Goal: Transaction & Acquisition: Purchase product/service

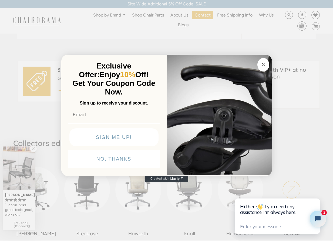
scroll to position [213, 0]
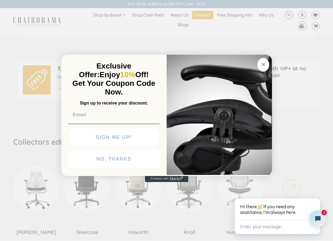
click at [264, 64] on icon "Close dialog" at bounding box center [263, 64] width 3 height 3
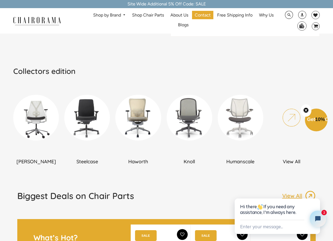
scroll to position [285, 0]
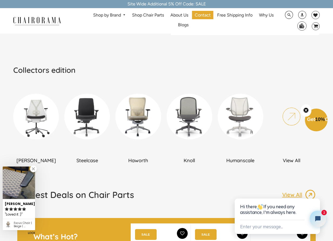
click at [51, 117] on img at bounding box center [36, 117] width 46 height 46
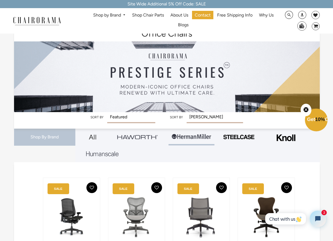
click at [107, 15] on link "Shop by Brand" at bounding box center [110, 15] width 38 height 8
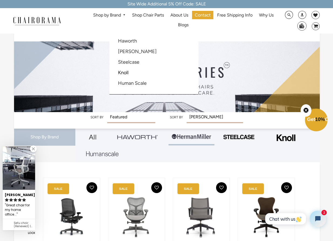
click at [131, 153] on div at bounding box center [166, 120] width 333 height 241
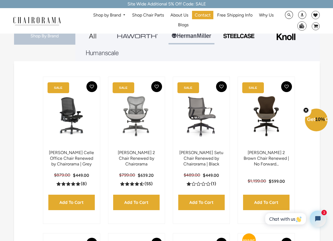
scroll to position [101, 0]
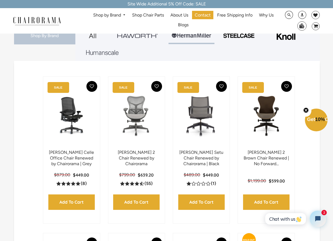
click at [116, 17] on link "Shop by Brand" at bounding box center [110, 15] width 38 height 8
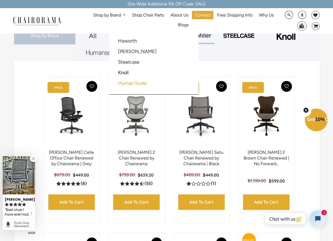
click at [125, 81] on link "Human Scale" at bounding box center [132, 83] width 29 height 6
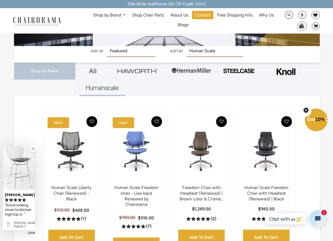
scroll to position [55, 0]
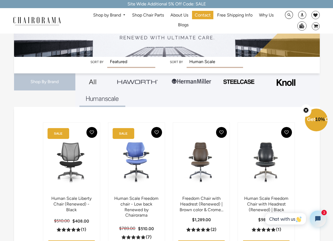
click at [114, 14] on link "Shop by Brand" at bounding box center [110, 15] width 38 height 8
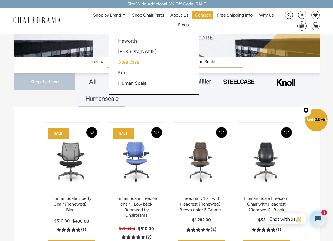
click at [132, 61] on link "Steelcase" at bounding box center [128, 62] width 21 height 6
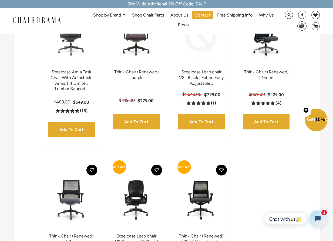
scroll to position [182, 0]
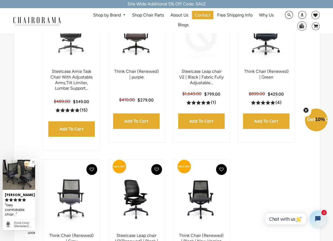
click at [127, 188] on img at bounding box center [137, 199] width 46 height 68
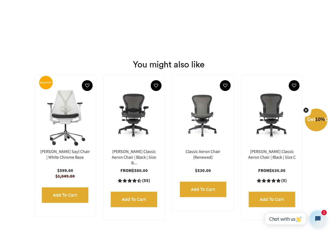
scroll to position [795, 0]
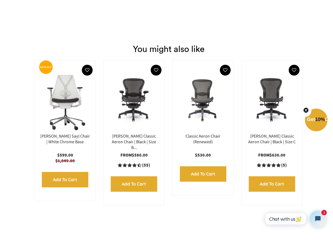
click at [205, 92] on img at bounding box center [203, 100] width 50 height 68
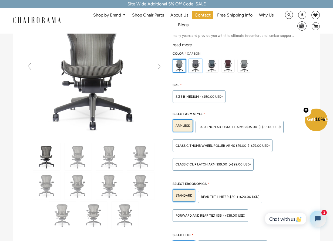
click at [200, 65] on img at bounding box center [195, 65] width 13 height 13
click at [0, 0] on input "radio" at bounding box center [0, 0] width 0 height 0
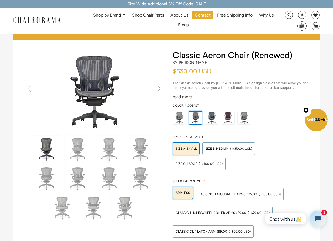
scroll to position [18, 0]
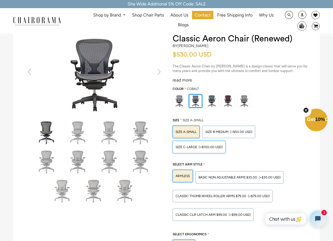
click at [193, 145] on span "SIZE C-LARGE" at bounding box center [187, 147] width 22 height 4
click at [0, 0] on input "SIZE C-LARGE (+$100.00 USD)" at bounding box center [0, 0] width 0 height 0
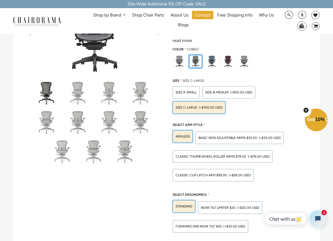
scroll to position [58, 0]
click at [196, 158] on div "Classic Thumb Wheel Roller Arms $79.00 (+$79.00 USD)" at bounding box center [223, 156] width 100 height 12
click at [0, 0] on input "Classic Thumb Wheel Roller Arms $79.00 (+$79.00 USD)" at bounding box center [0, 0] width 0 height 0
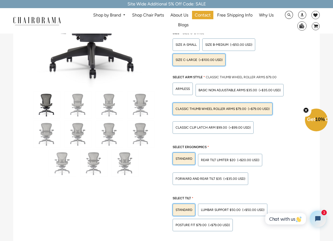
scroll to position [106, 0]
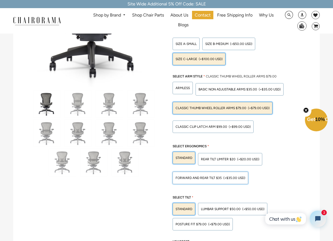
click at [193, 176] on span "Forward And Rear Tilt $35" at bounding box center [199, 178] width 46 height 4
click at [0, 0] on input "Forward And Rear Tilt $35 (+$35.00 USD)" at bounding box center [0, 0] width 0 height 0
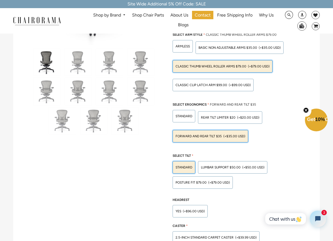
scroll to position [148, 0]
click at [198, 181] on span "POSTURE FIT $79.00" at bounding box center [191, 182] width 31 height 4
click at [0, 0] on input "POSTURE FIT $79.00 (+$79.00 USD)" at bounding box center [0, 0] width 0 height 0
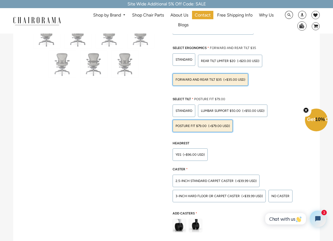
scroll to position [205, 0]
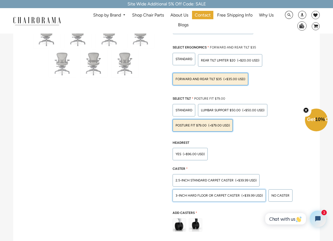
click at [206, 190] on div "3-inch Hard Floor or Carpet Caster (+$39.99 USD)" at bounding box center [219, 195] width 93 height 12
click at [0, 0] on input "3-inch Hard Floor or Carpet Caster (+$39.99 USD)" at bounding box center [0, 0] width 0 height 0
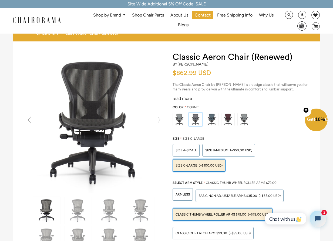
scroll to position [0, 0]
click at [114, 16] on link "Shop by Brand" at bounding box center [110, 15] width 38 height 8
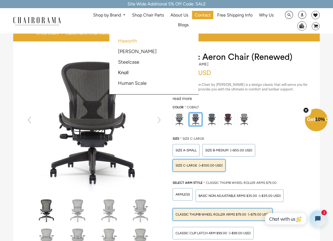
click at [133, 41] on link "Haworth" at bounding box center [127, 41] width 19 height 6
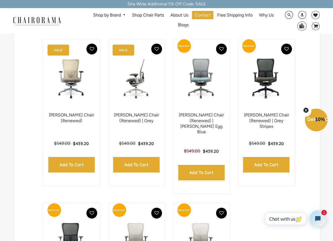
scroll to position [75, 0]
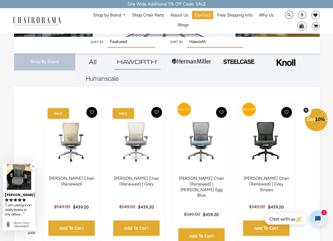
click at [118, 14] on link "Shop by Brand" at bounding box center [110, 15] width 38 height 8
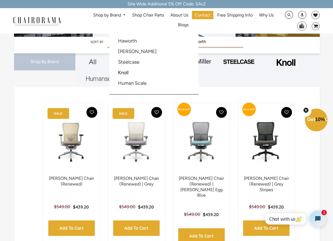
click at [121, 72] on link "Knoll" at bounding box center [123, 72] width 11 height 6
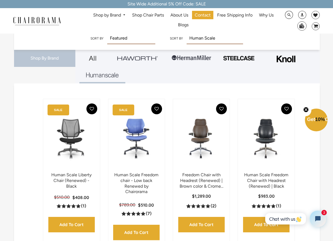
click at [116, 14] on link "Shop by Brand" at bounding box center [110, 15] width 38 height 8
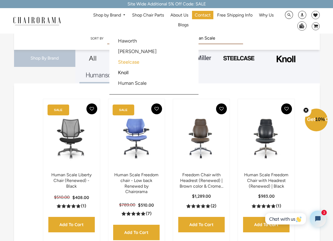
click at [120, 59] on link "Steelcase" at bounding box center [128, 62] width 21 height 6
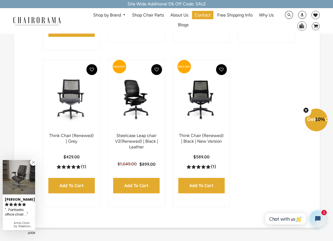
scroll to position [282, 0]
